Goal: Task Accomplishment & Management: Manage account settings

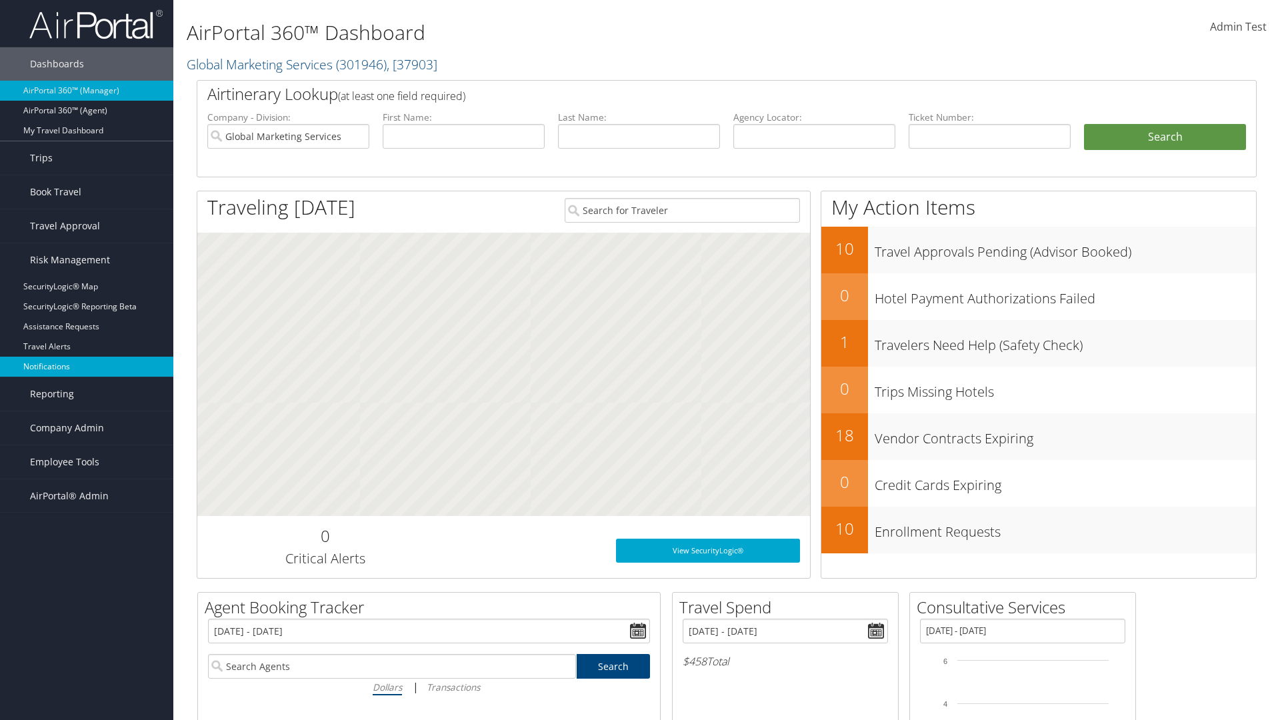
click at [87, 367] on link "Notifications" at bounding box center [86, 367] width 173 height 20
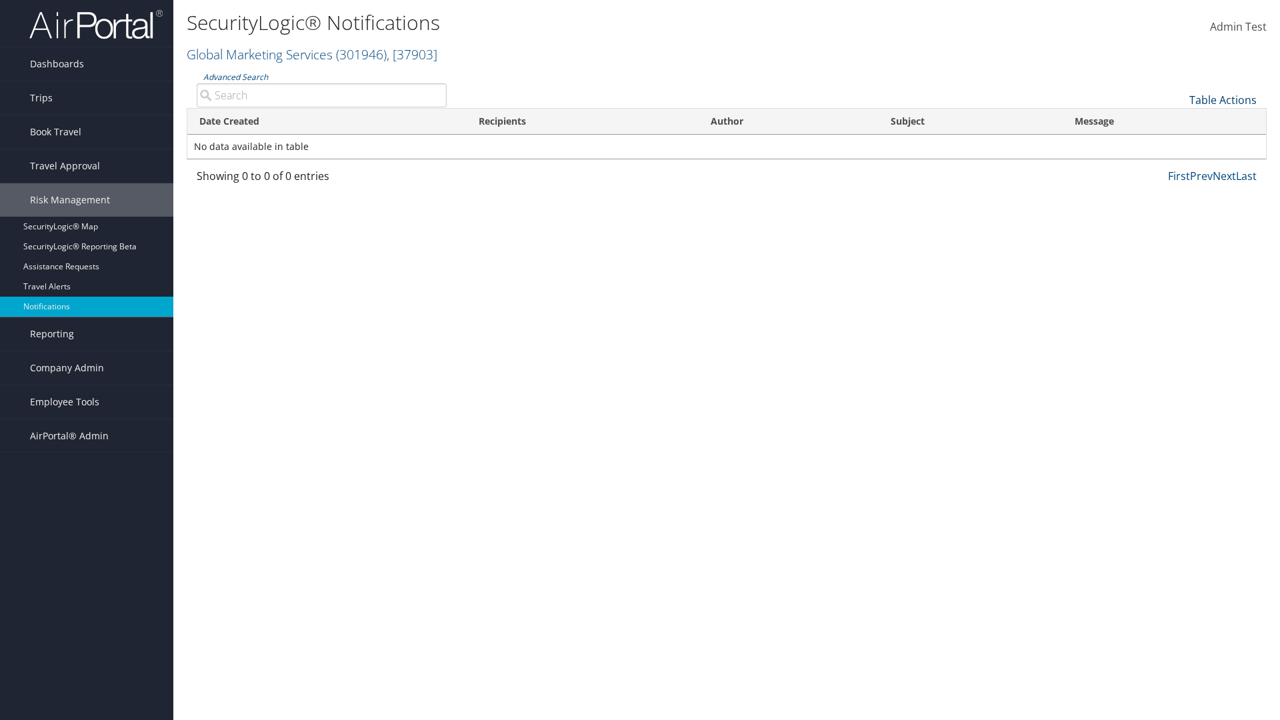
click at [1223, 99] on link "Table Actions" at bounding box center [1222, 100] width 67 height 15
click at [1178, 120] on link "Download Report" at bounding box center [1178, 120] width 175 height 23
click at [1223, 99] on link "Table Actions" at bounding box center [1222, 100] width 67 height 15
click at [1178, 121] on link "Date Created" at bounding box center [1178, 122] width 175 height 23
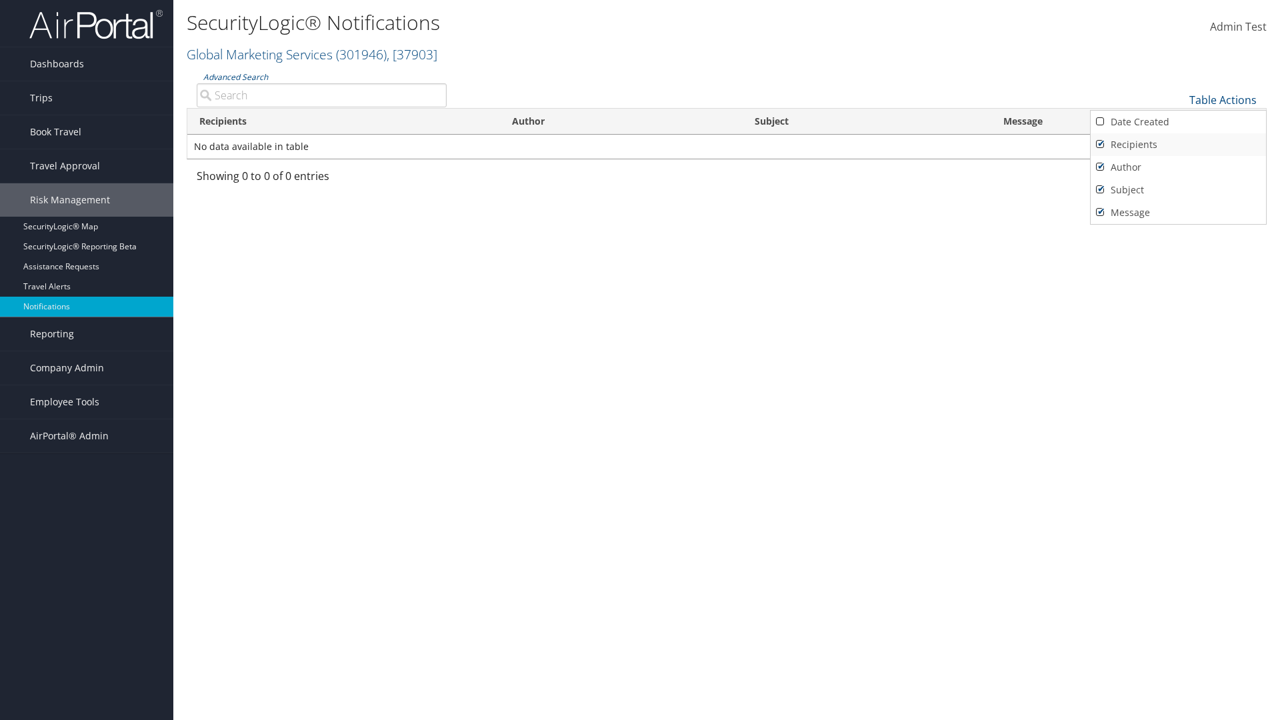
click at [1178, 144] on link "Recipients" at bounding box center [1178, 144] width 175 height 23
click at [1178, 167] on link "Author" at bounding box center [1178, 167] width 175 height 23
click at [1178, 189] on link "Subject" at bounding box center [1178, 190] width 175 height 23
click at [1178, 212] on link "Message" at bounding box center [1178, 212] width 175 height 23
click at [640, 360] on div at bounding box center [640, 360] width 1280 height 720
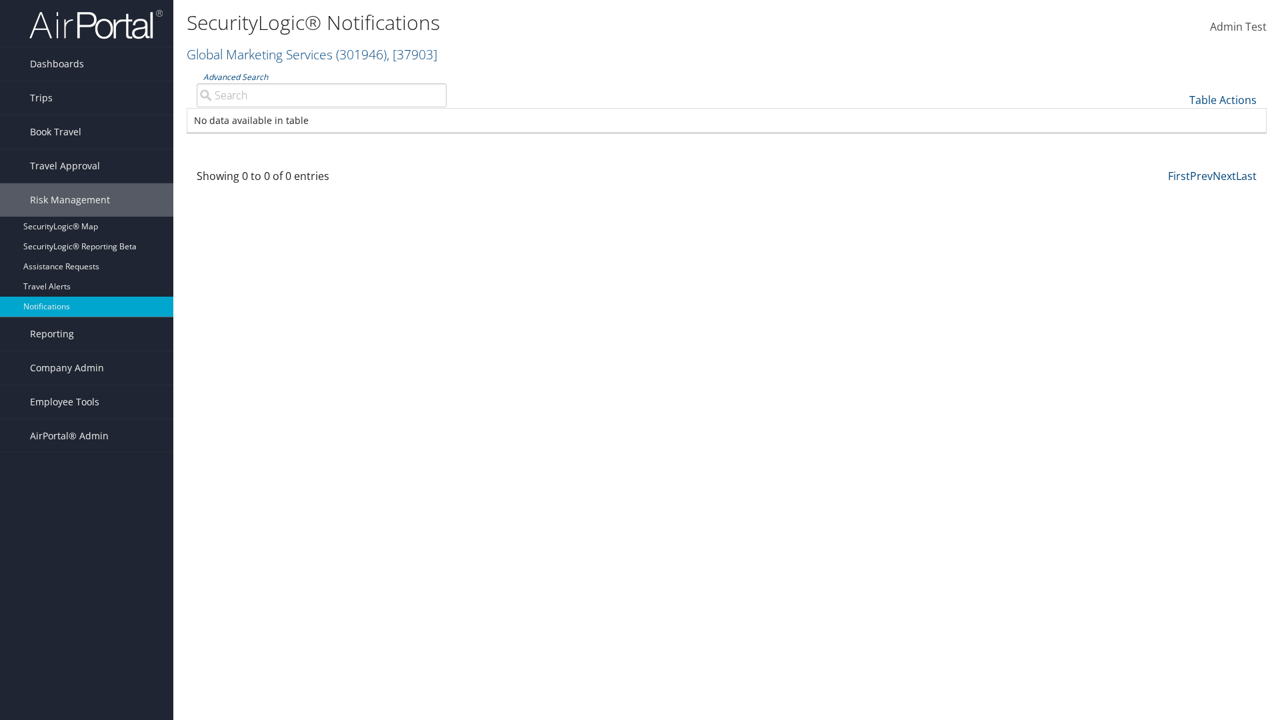
scroll to position [16, 0]
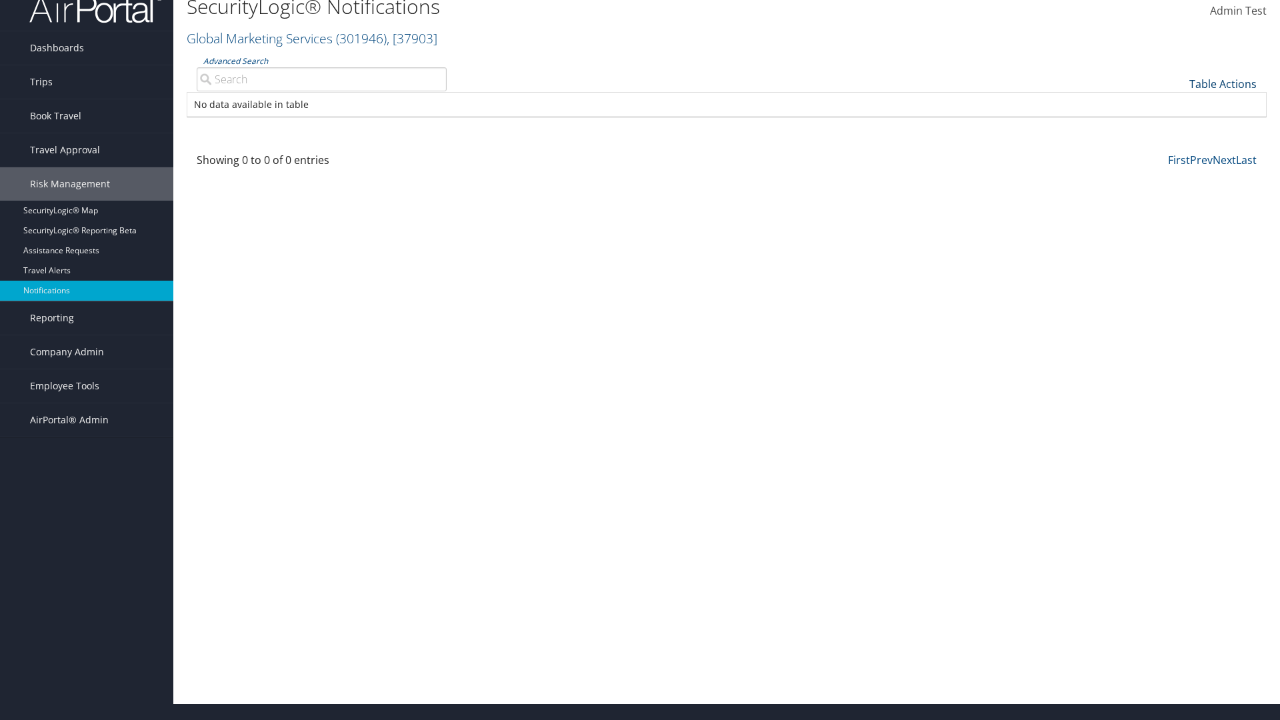
click at [1223, 83] on link "Table Actions" at bounding box center [1222, 84] width 67 height 15
click at [1178, 127] on link "Column Visibility" at bounding box center [1178, 127] width 175 height 23
click at [1178, 105] on link "Date Created" at bounding box center [1178, 106] width 175 height 23
click at [1178, 128] on link "Recipients" at bounding box center [1178, 128] width 175 height 23
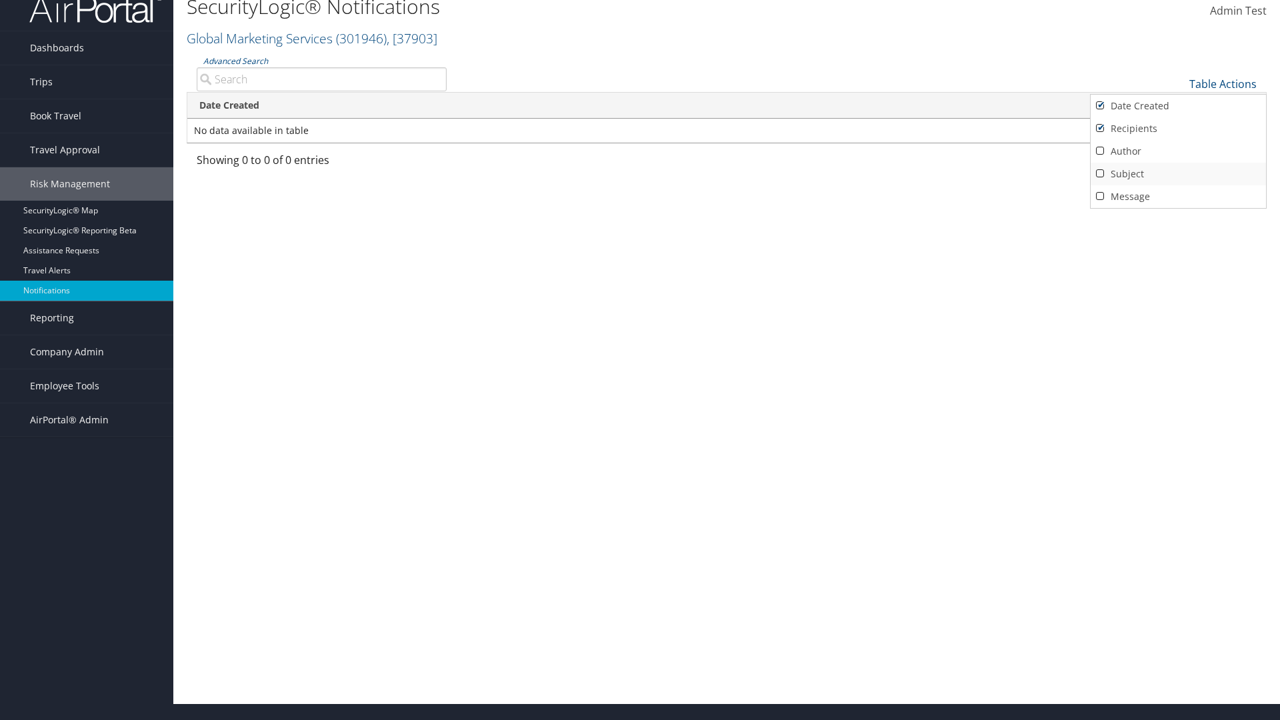
click at [1178, 151] on link "Author" at bounding box center [1178, 151] width 175 height 23
click at [1178, 173] on link "Subject" at bounding box center [1178, 174] width 175 height 23
click at [1178, 196] on link "Message" at bounding box center [1178, 196] width 175 height 23
click at [640, 360] on div at bounding box center [640, 360] width 1280 height 720
click at [1223, 83] on link "Table Actions" at bounding box center [1222, 84] width 67 height 15
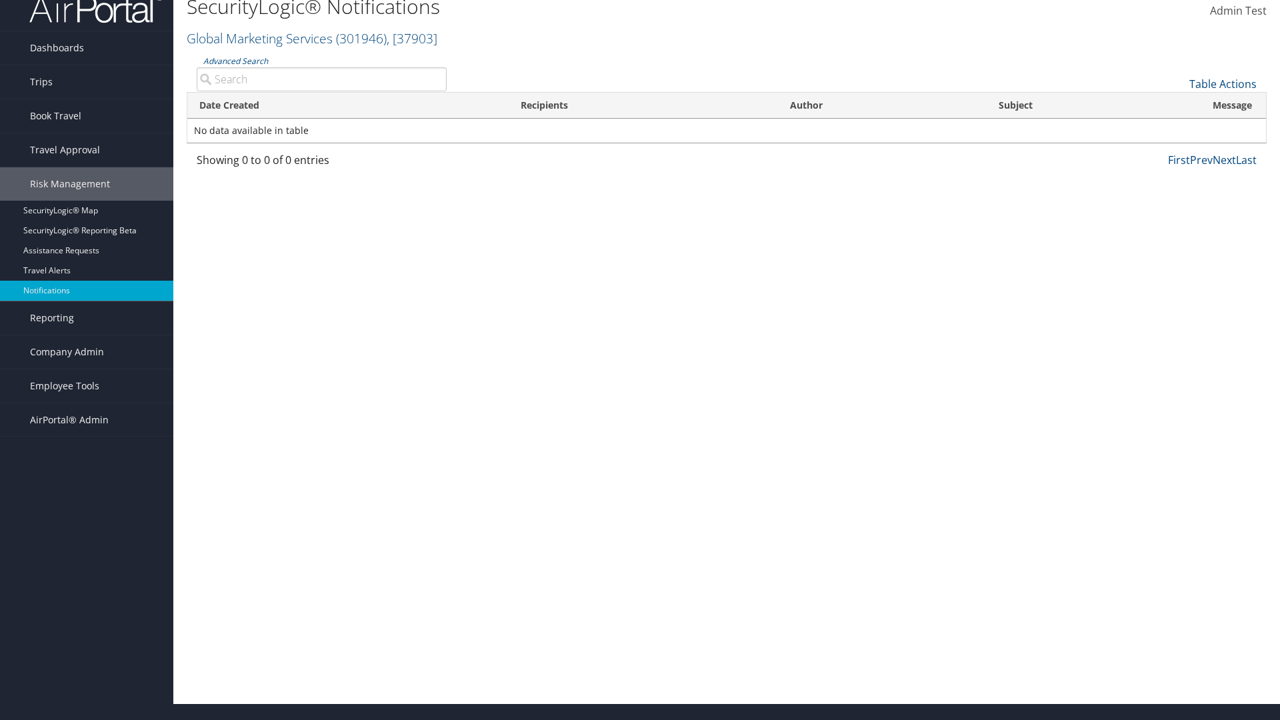
click at [1178, 149] on link "Page Length" at bounding box center [1178, 150] width 175 height 23
